Goal: Information Seeking & Learning: Learn about a topic

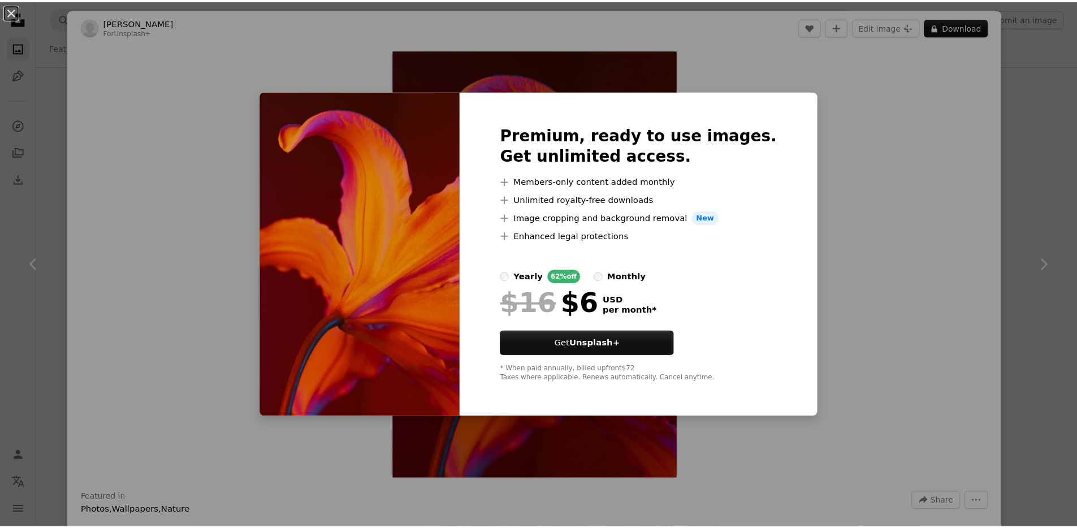
scroll to position [2202, 0]
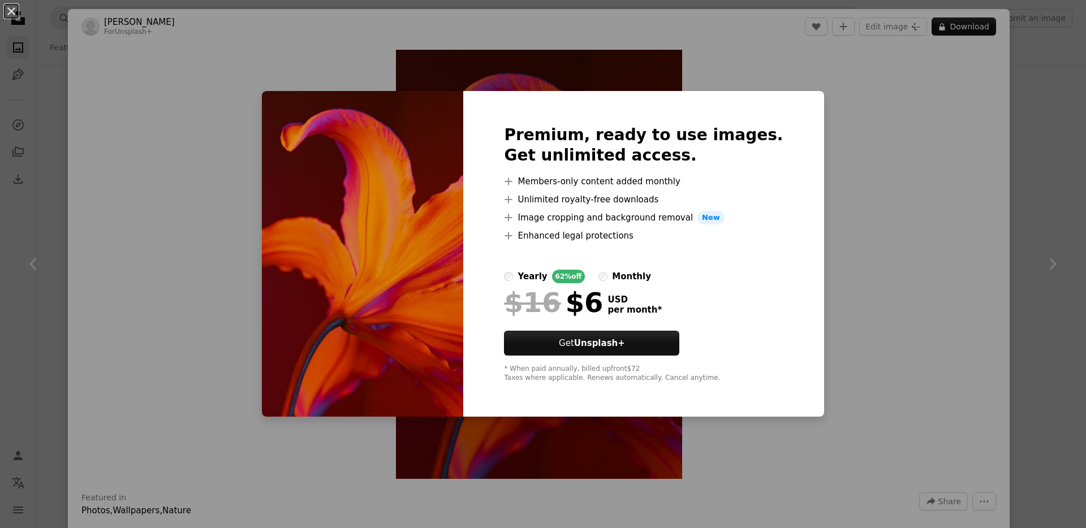
click at [985, 83] on div "An X shape Premium, ready to use images. Get unlimited access. A plus sign Memb…" at bounding box center [543, 264] width 1086 height 528
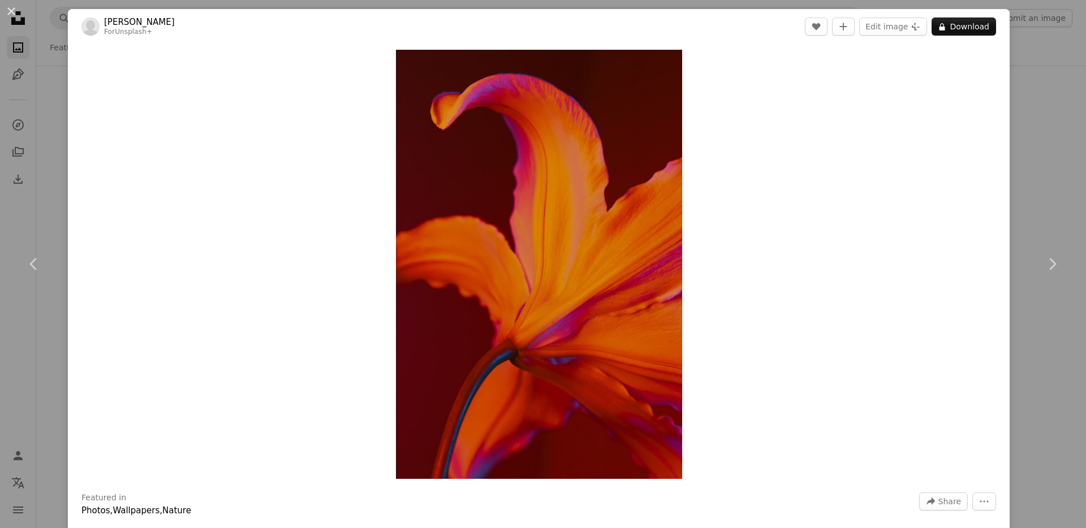
click at [1031, 92] on div "An X shape Chevron left Chevron right [PERSON_NAME] For Unsplash+ A heart A plu…" at bounding box center [543, 264] width 1086 height 528
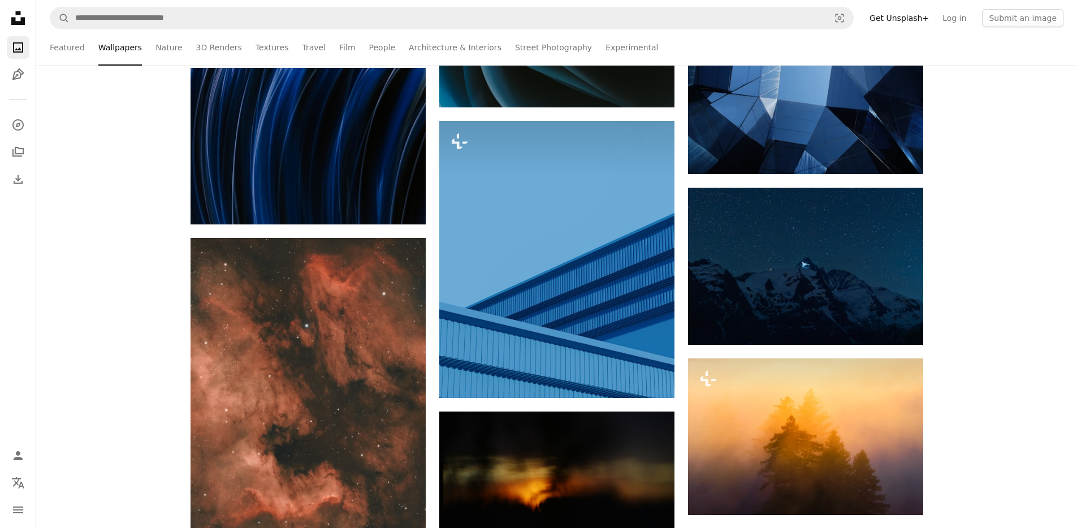
scroll to position [4063, 0]
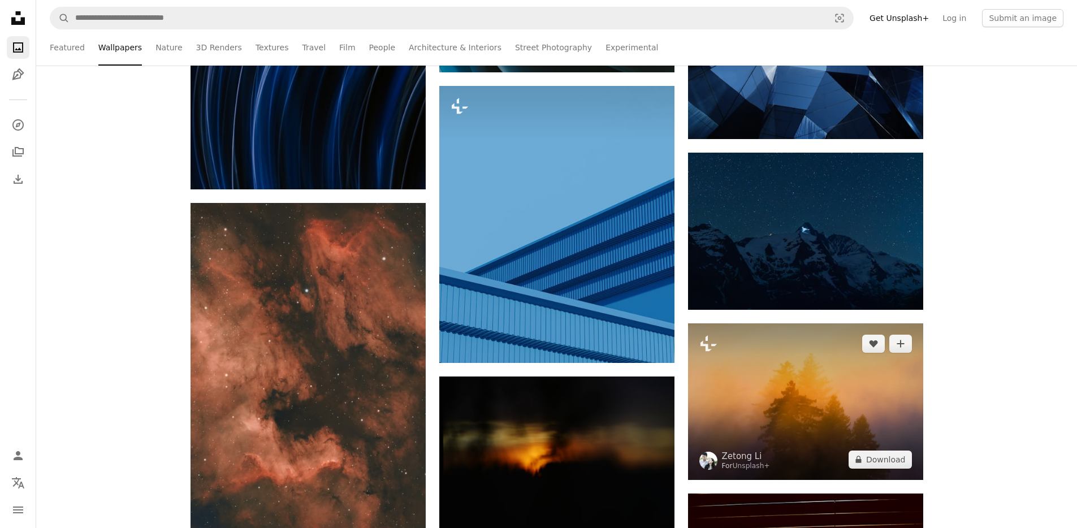
click at [764, 324] on img at bounding box center [805, 402] width 235 height 157
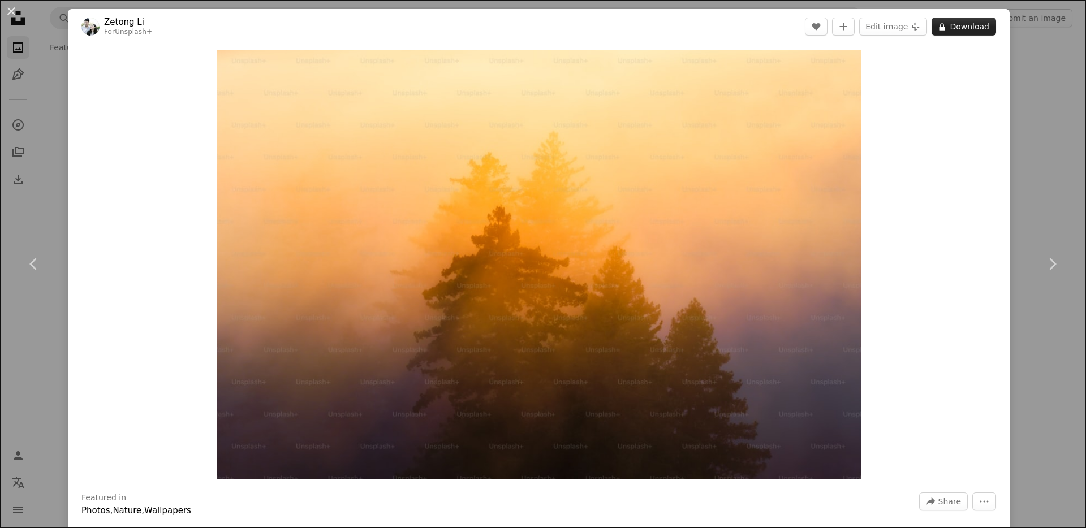
click at [939, 26] on icon at bounding box center [942, 26] width 6 height 7
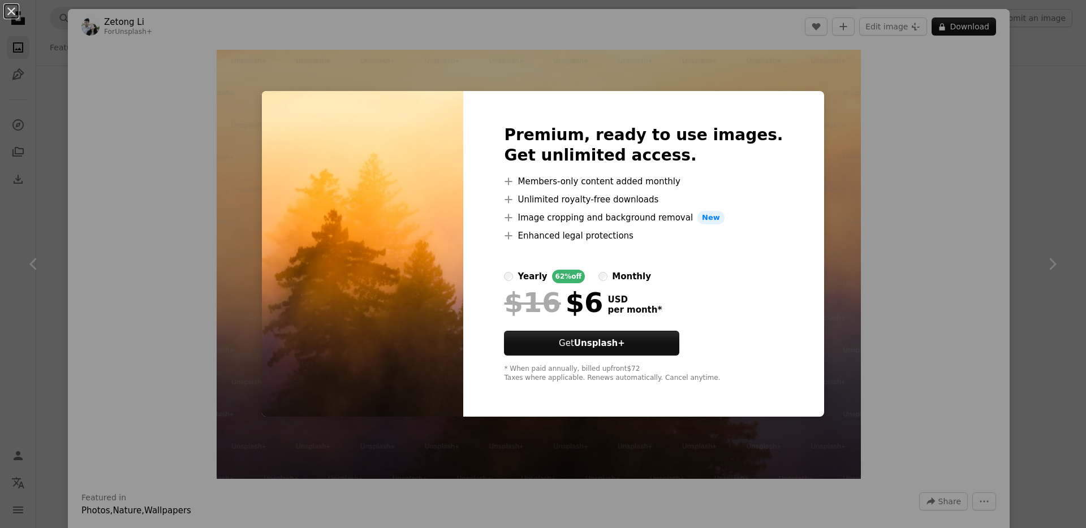
click at [975, 77] on div "An X shape Premium, ready to use images. Get unlimited access. A plus sign Memb…" at bounding box center [543, 264] width 1086 height 528
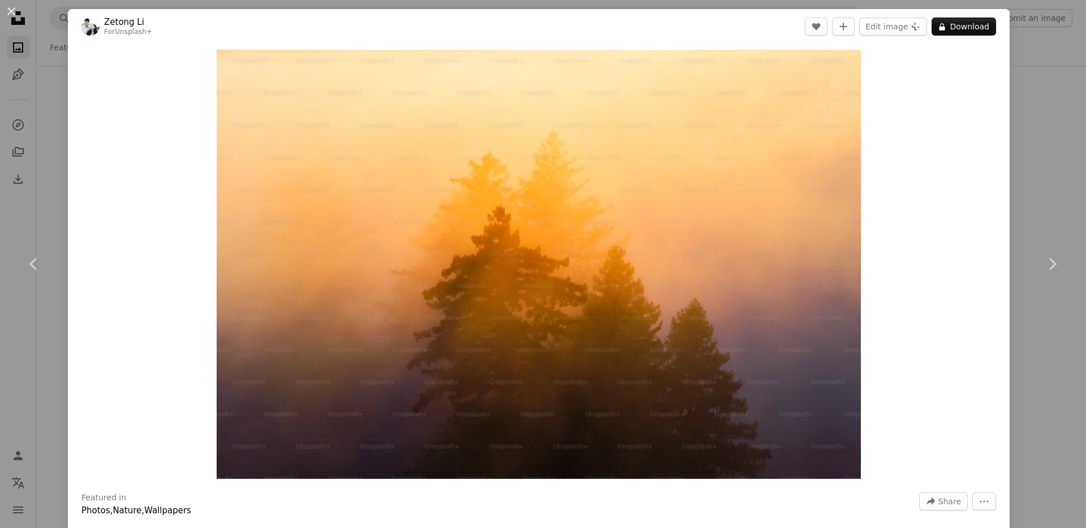
click at [975, 77] on div "Zoom in" at bounding box center [539, 264] width 942 height 441
click at [1025, 114] on div "An X shape Chevron left Chevron right Zetong Li For Unsplash+ A heart A plus si…" at bounding box center [543, 264] width 1086 height 528
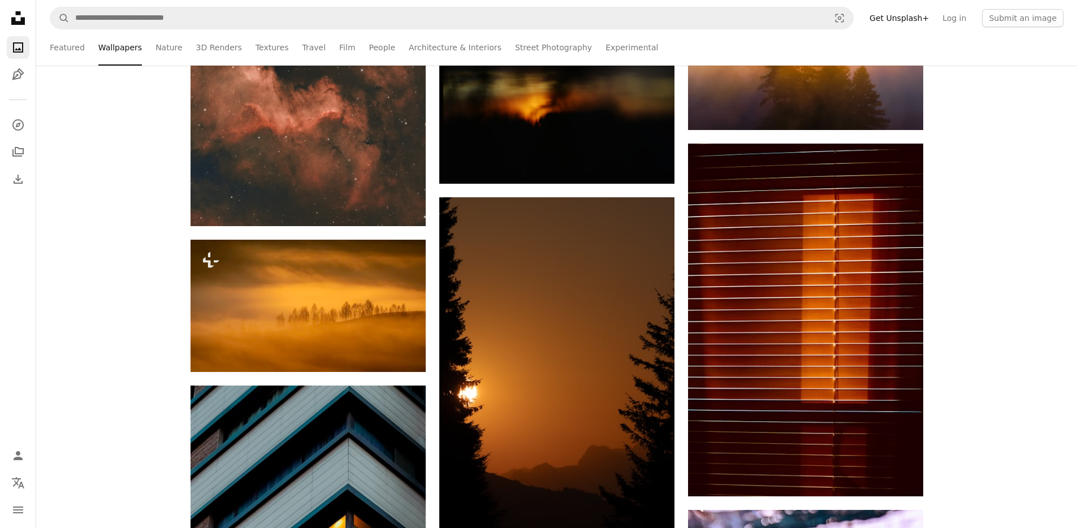
scroll to position [4465, 0]
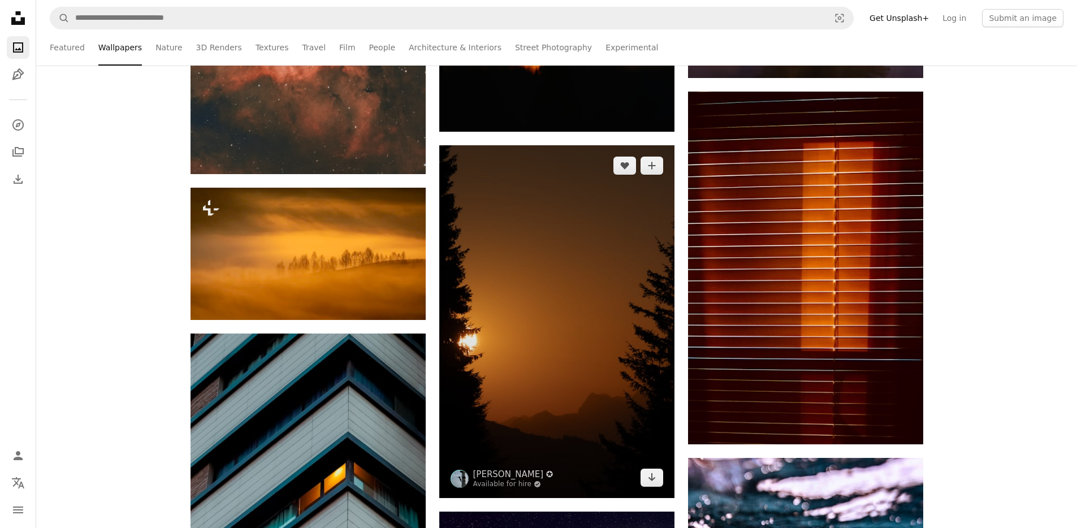
click at [565, 396] on img at bounding box center [556, 321] width 235 height 353
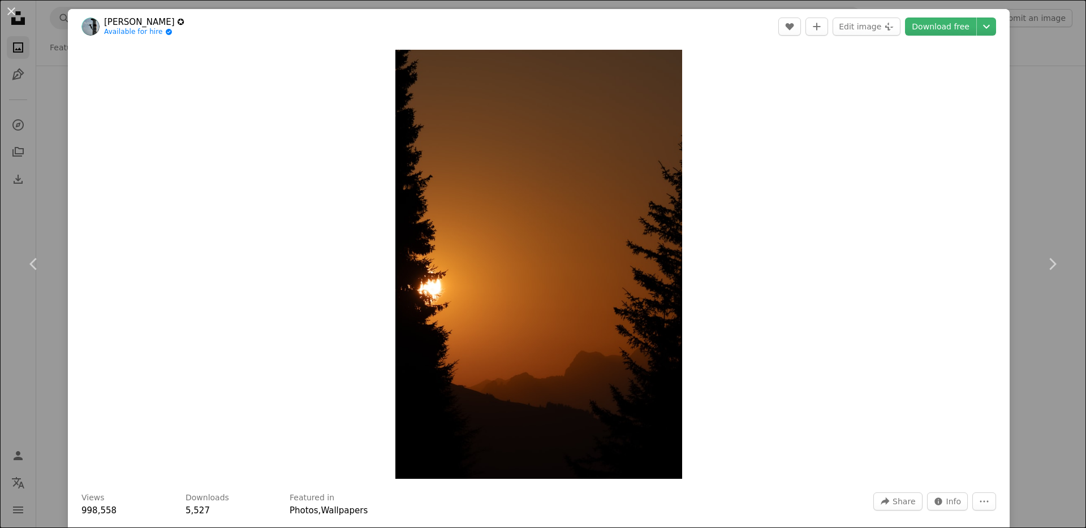
click at [1024, 122] on div "An X shape Chevron left Chevron right [PERSON_NAME] ✪ Available for hire A chec…" at bounding box center [543, 264] width 1086 height 528
